Goal: Navigation & Orientation: Find specific page/section

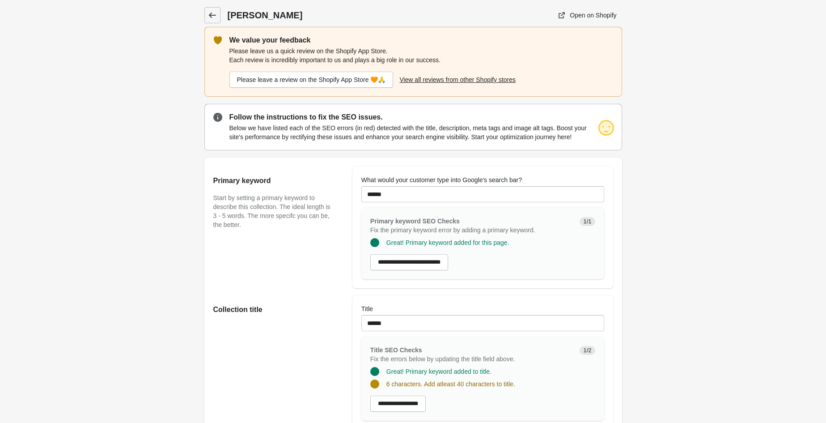
click at [209, 10] on link at bounding box center [212, 15] width 16 height 16
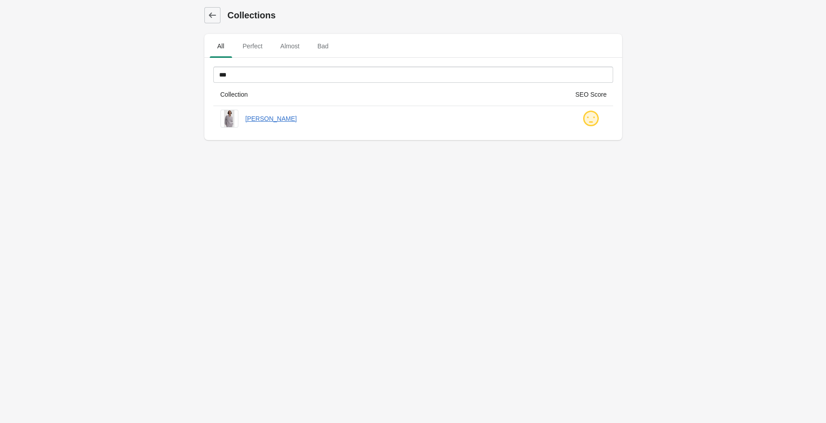
click at [372, 208] on body "Collections All Perfect Almost Bad Filter[title] *** Collection SEO Score [GEOG…" at bounding box center [413, 211] width 826 height 423
click at [187, 193] on body "Collections All Perfect Almost Bad Filter[title] *** Collection SEO Score [GEOG…" at bounding box center [413, 211] width 826 height 423
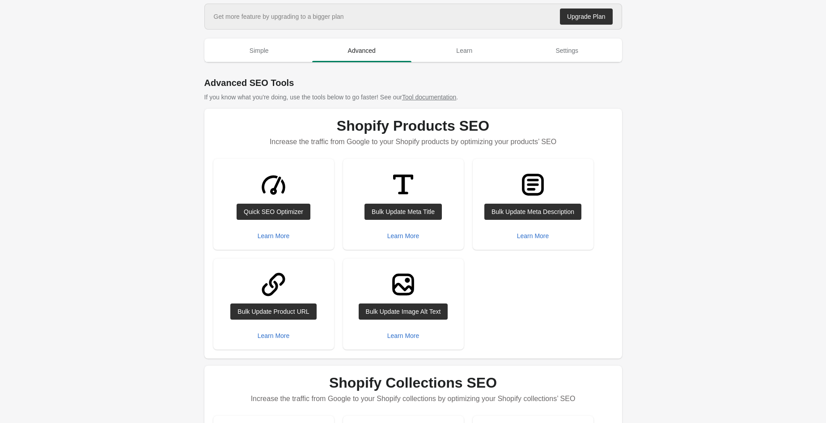
click at [748, 55] on main "Get more feature by upgrading to a bigger plan Upgrade Plan Simple Advanced Lea…" at bounding box center [413, 369] width 826 height 731
